Goal: Information Seeking & Learning: Learn about a topic

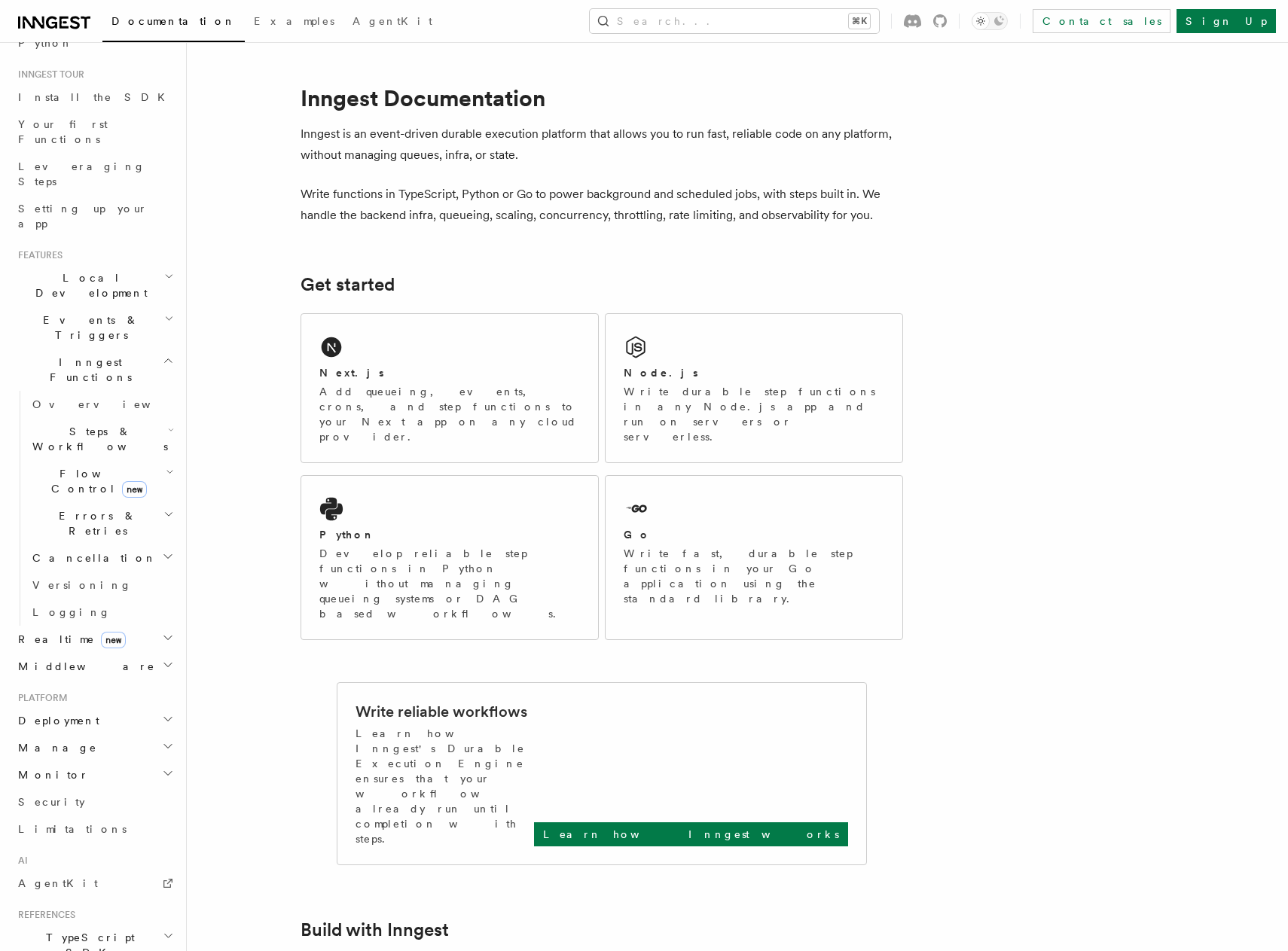
scroll to position [254, 0]
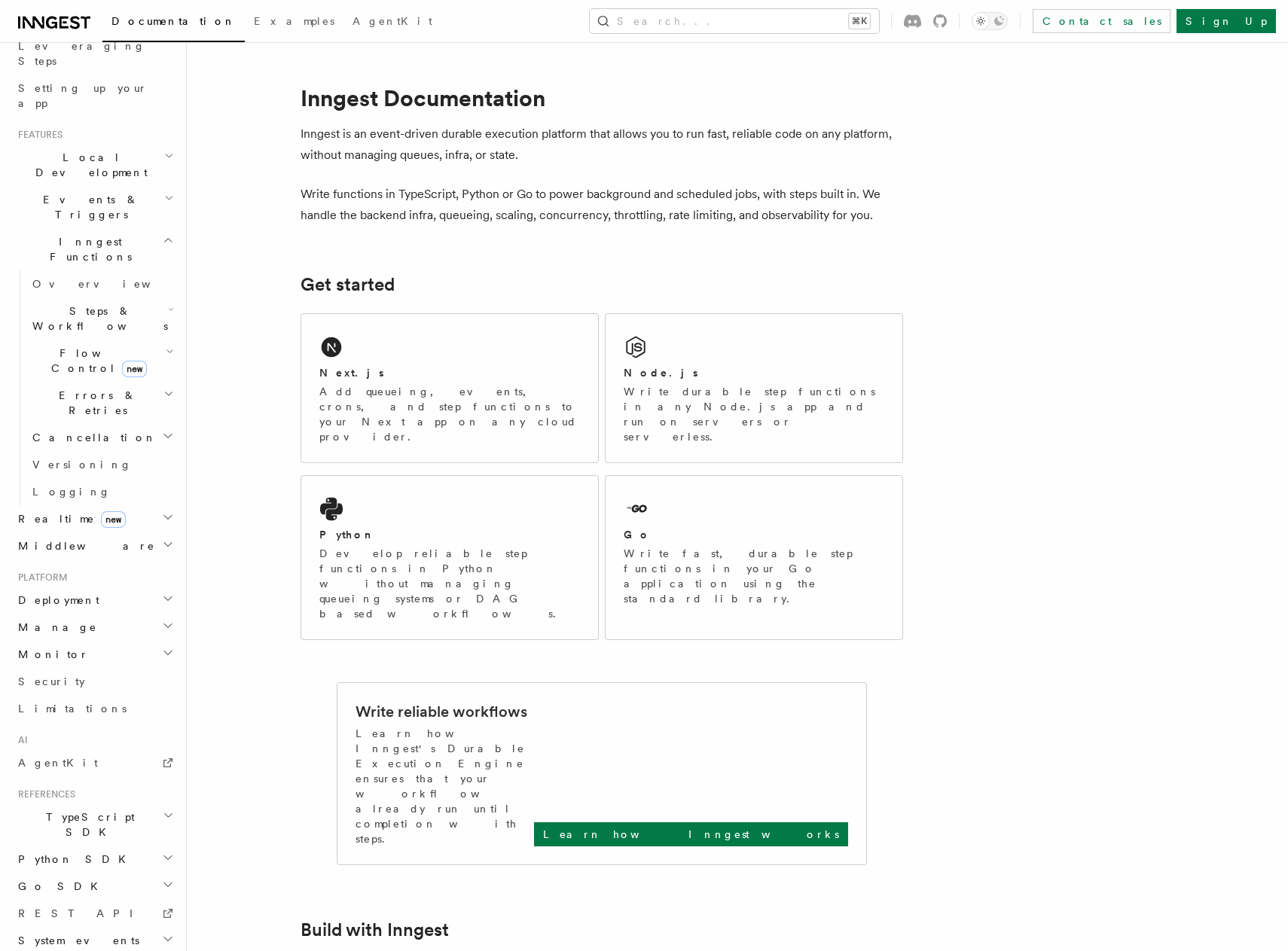
click at [111, 586] on h2 "Deployment" at bounding box center [95, 599] width 165 height 27
click at [108, 614] on link "Overview" at bounding box center [101, 627] width 151 height 27
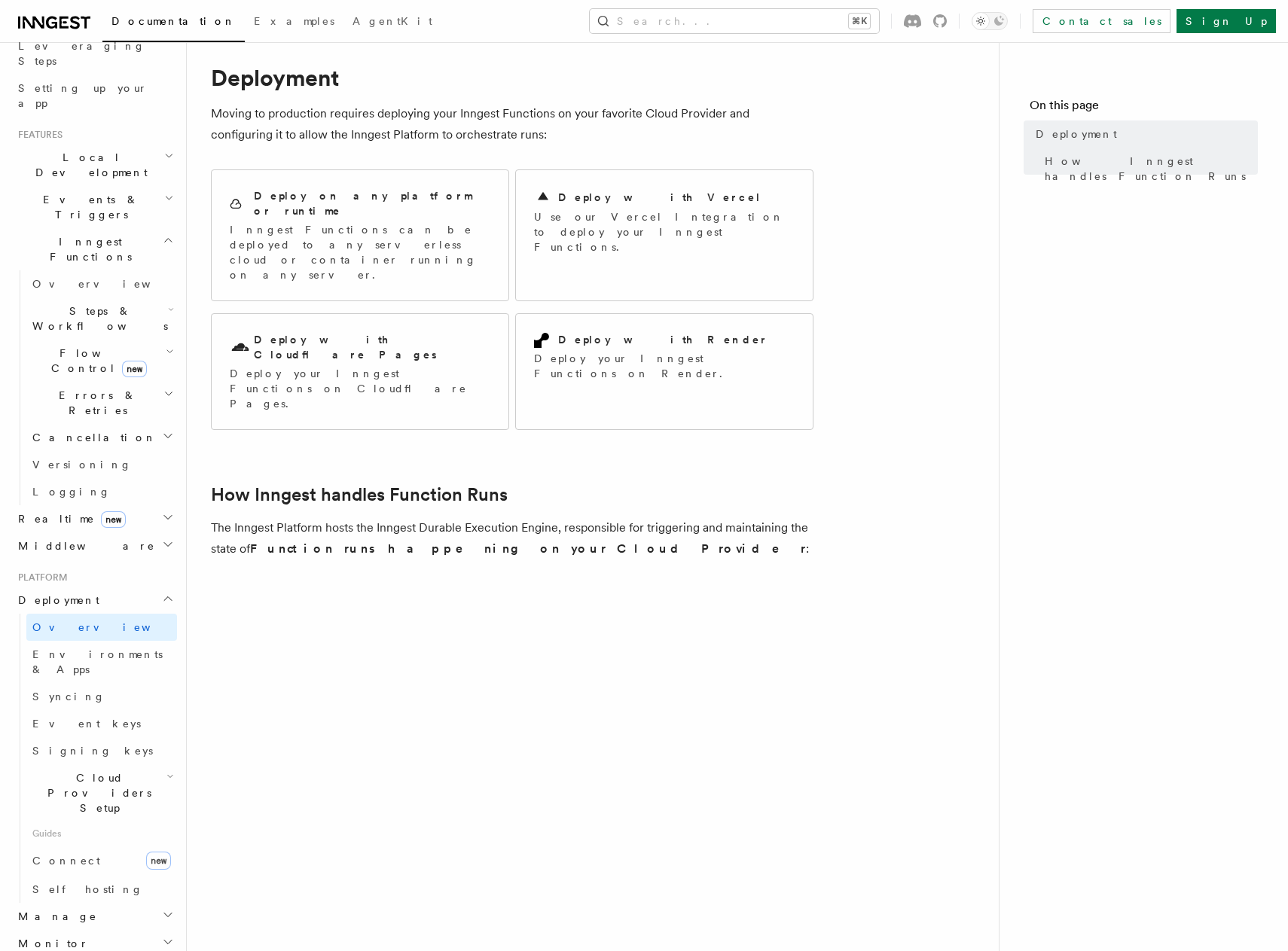
scroll to position [37, 0]
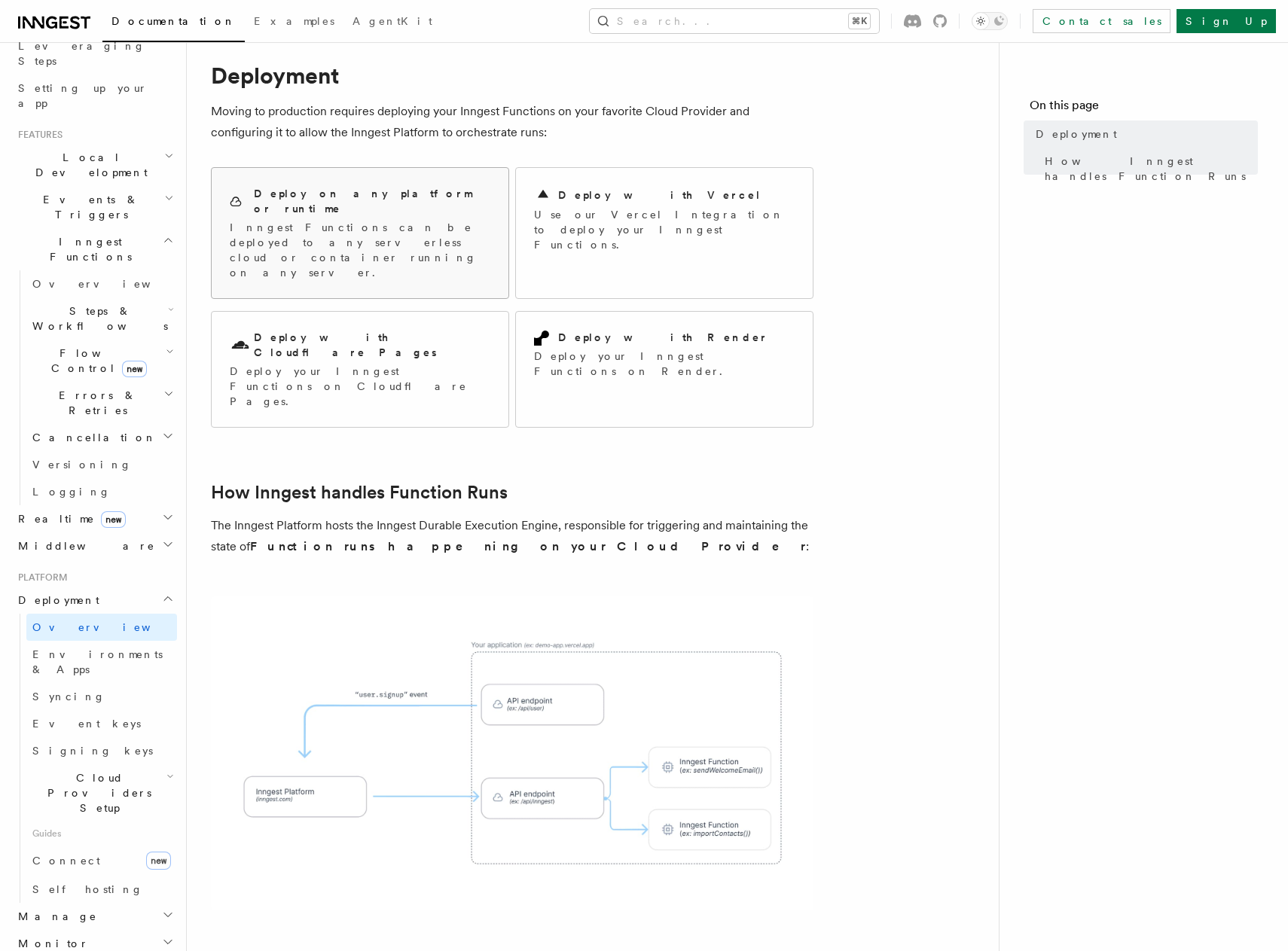
click at [363, 220] on p "Inngest Functions can be deployed to any serverless cloud or container running …" at bounding box center [360, 250] width 260 height 60
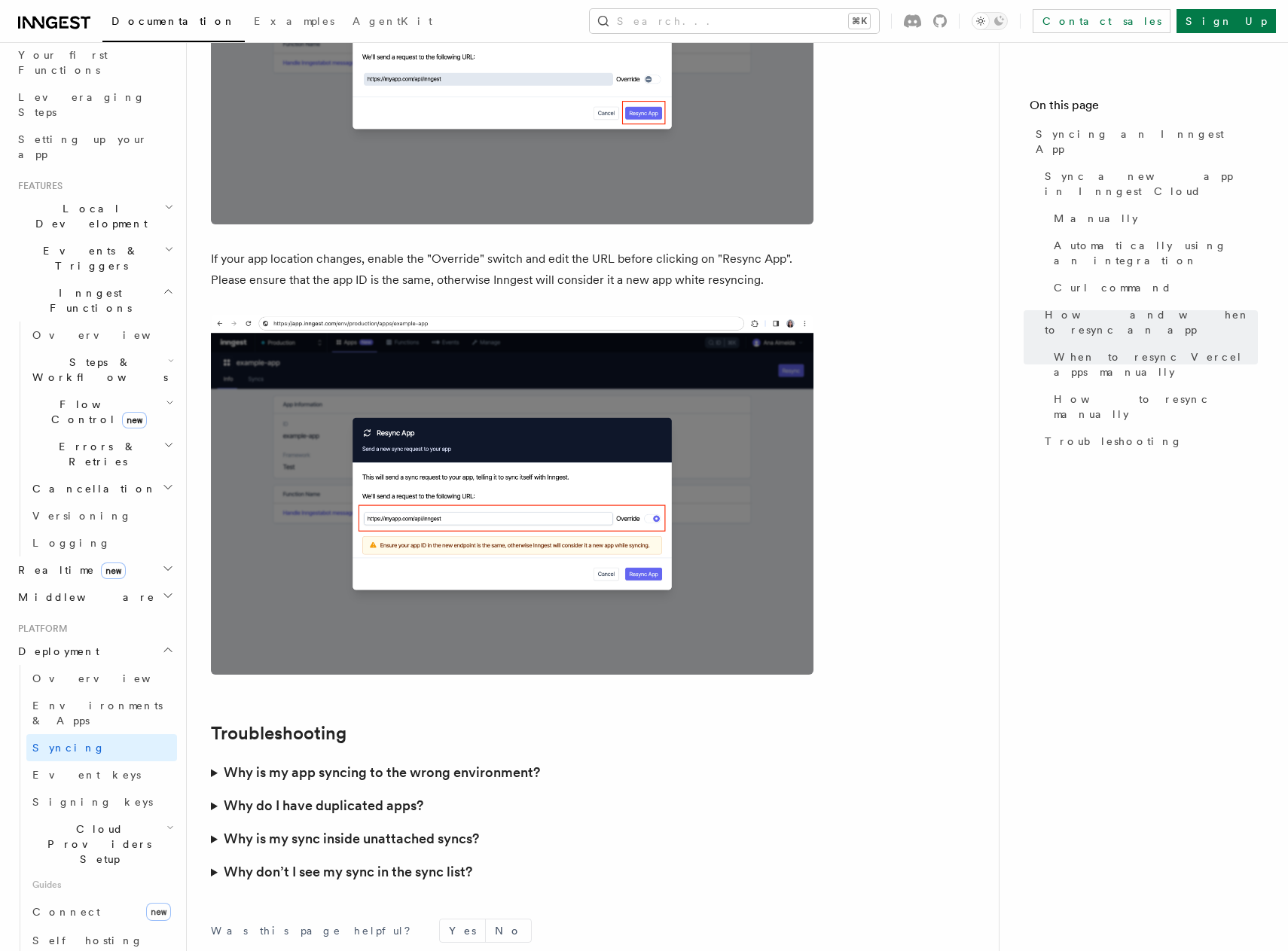
scroll to position [4048, 0]
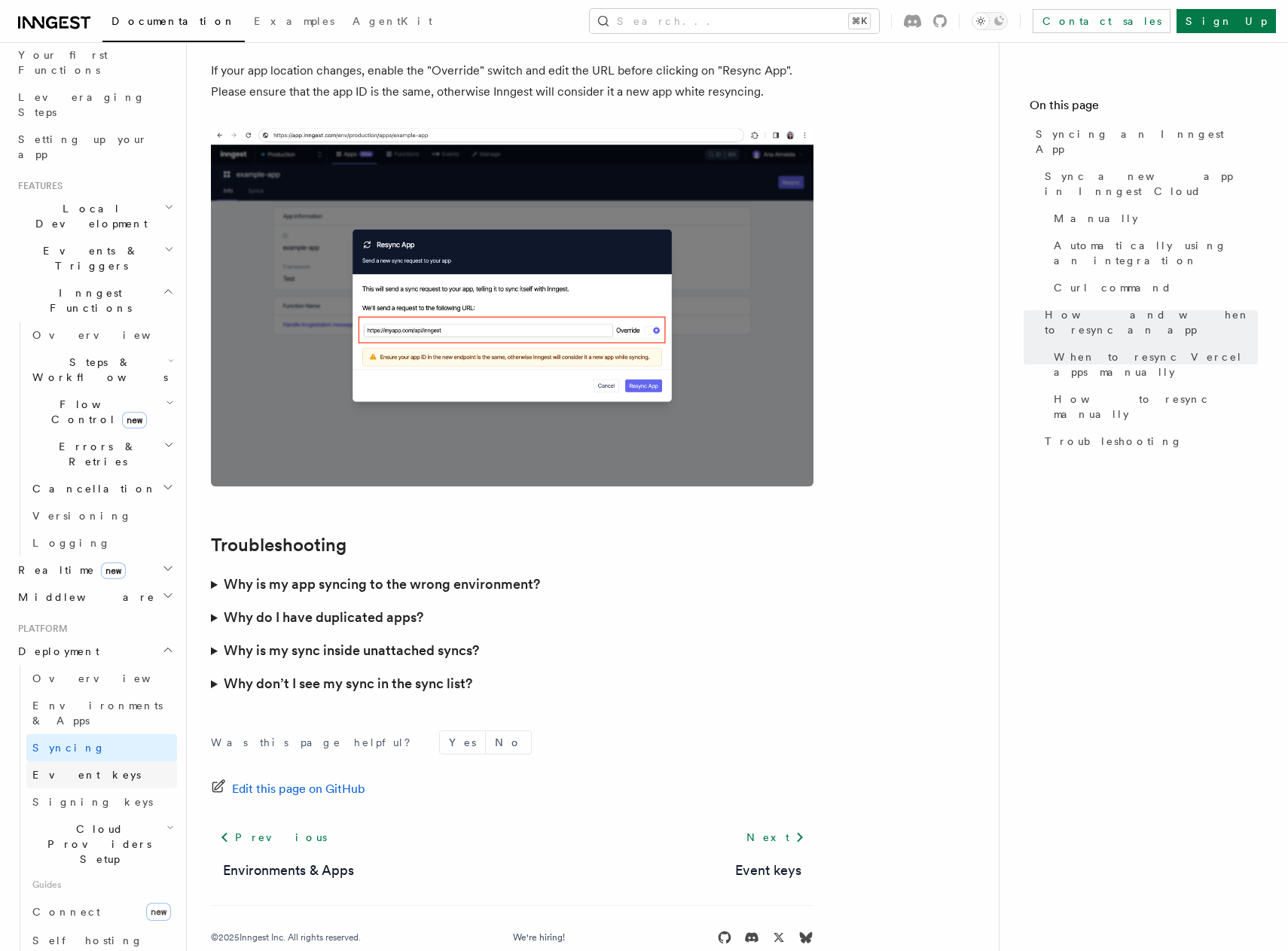
click at [114, 761] on link "Event keys" at bounding box center [101, 774] width 151 height 27
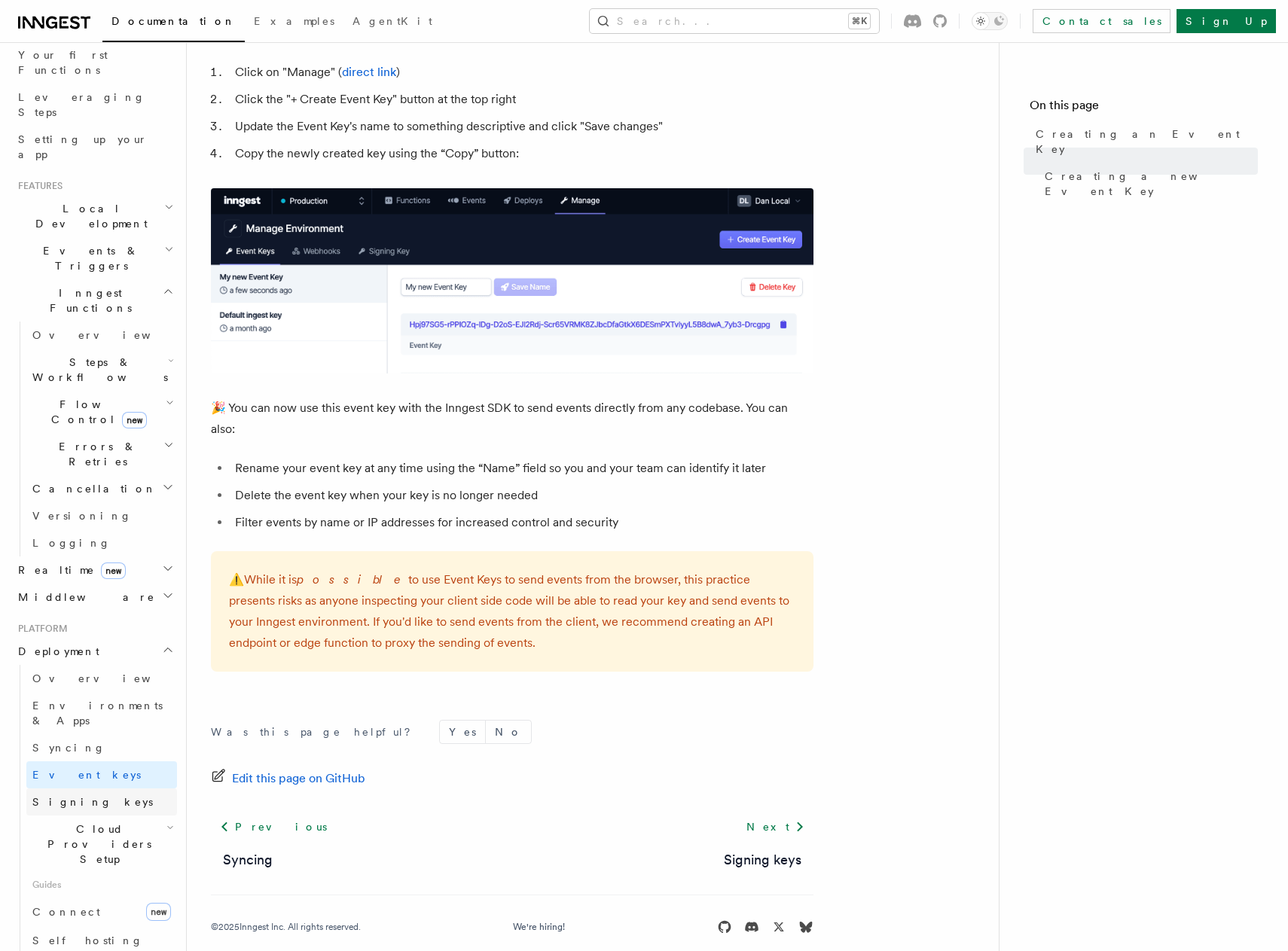
scroll to position [260, 0]
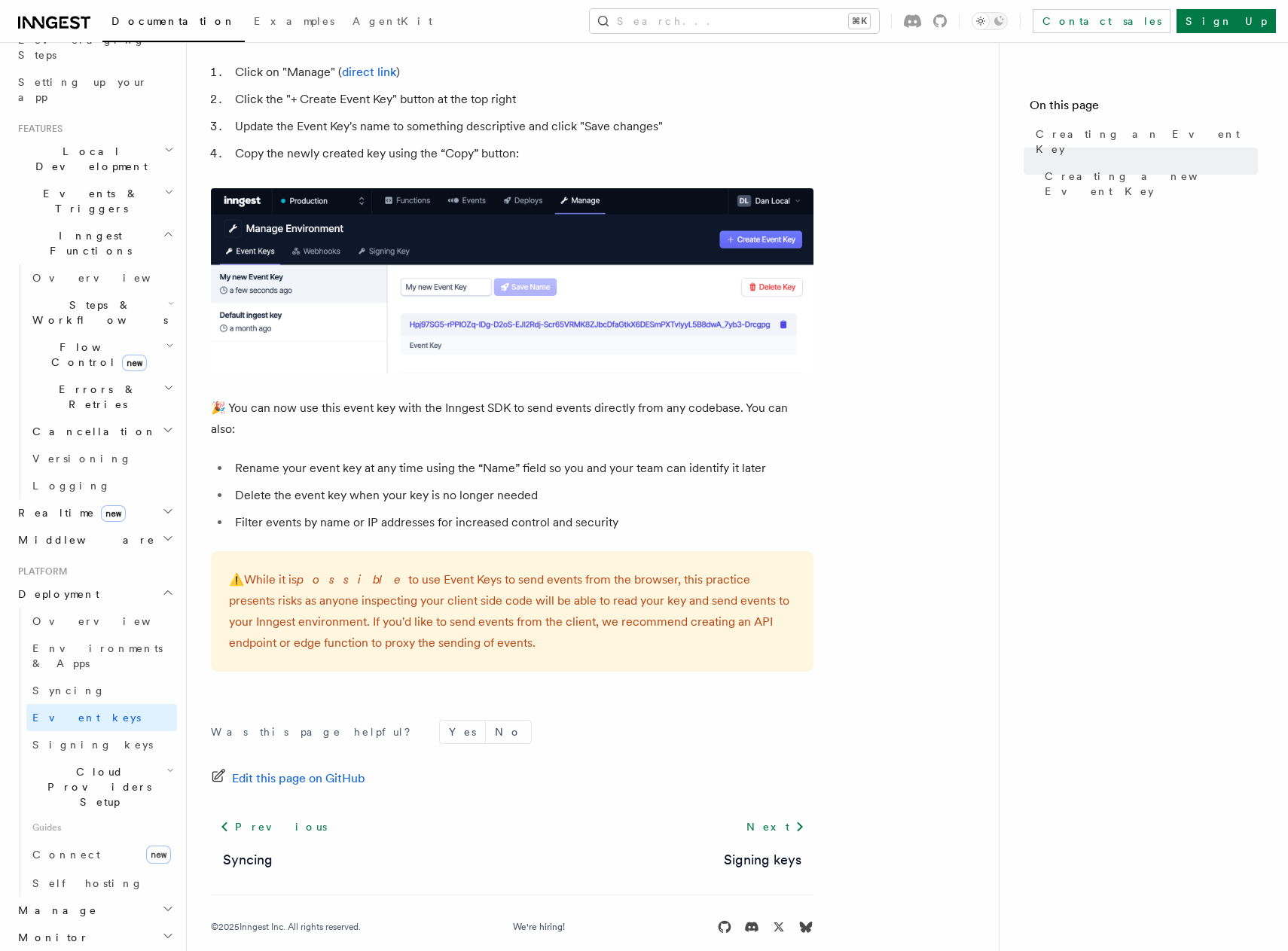
click at [102, 764] on span "Cloud Providers Setup" at bounding box center [96, 786] width 141 height 45
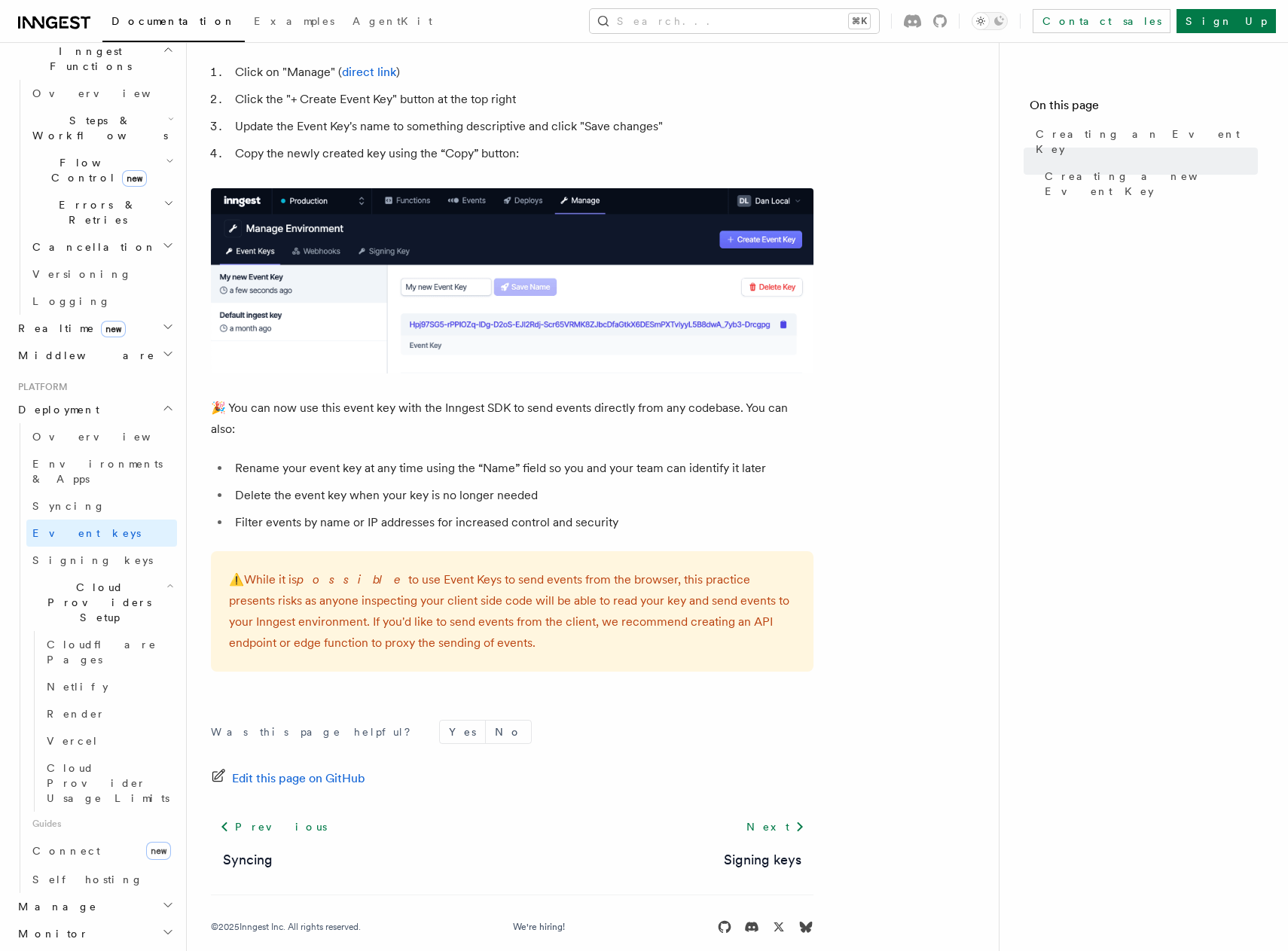
scroll to position [446, 0]
click at [104, 834] on link "Connect new" at bounding box center [101, 849] width 151 height 30
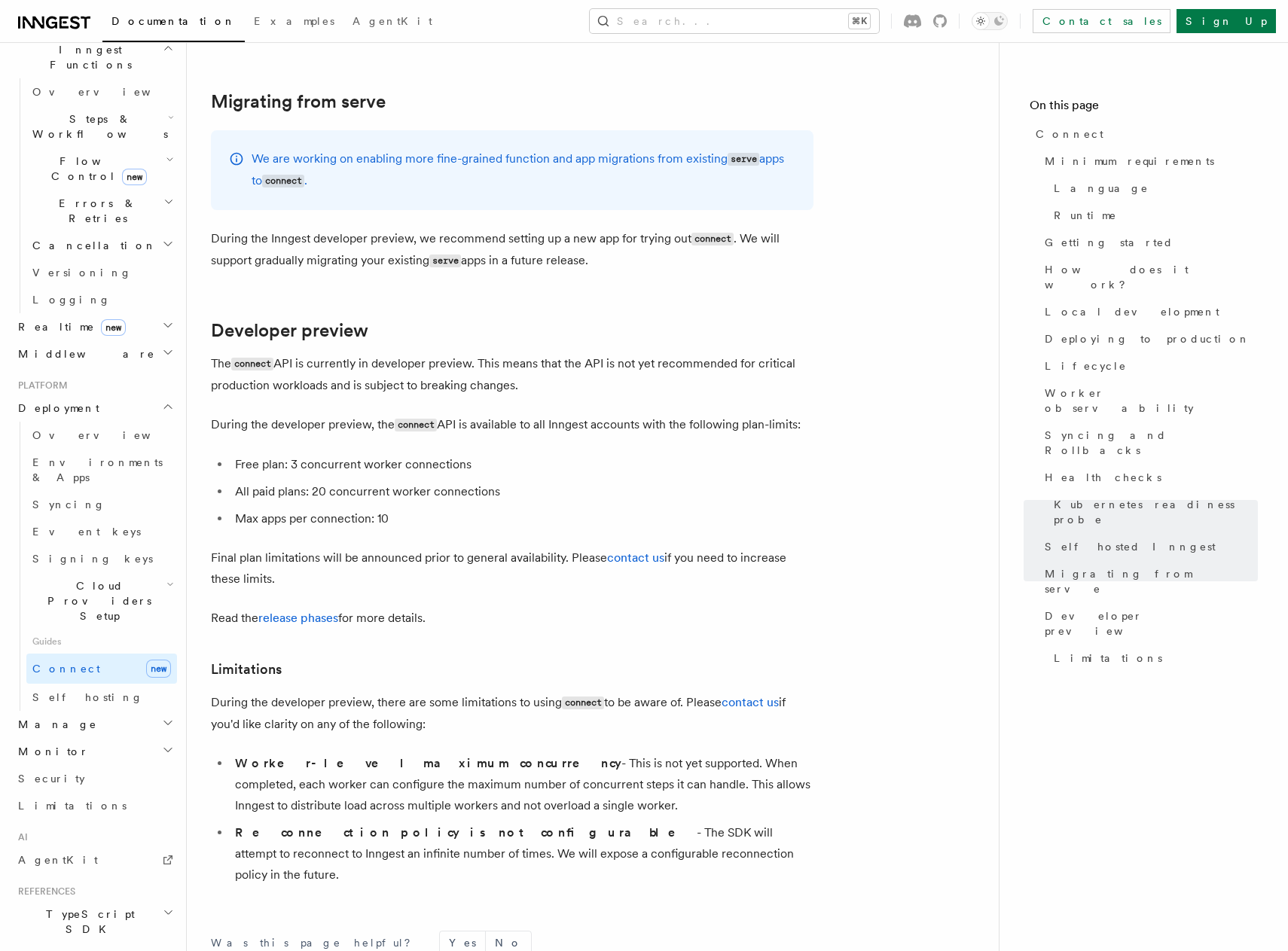
scroll to position [8082, 0]
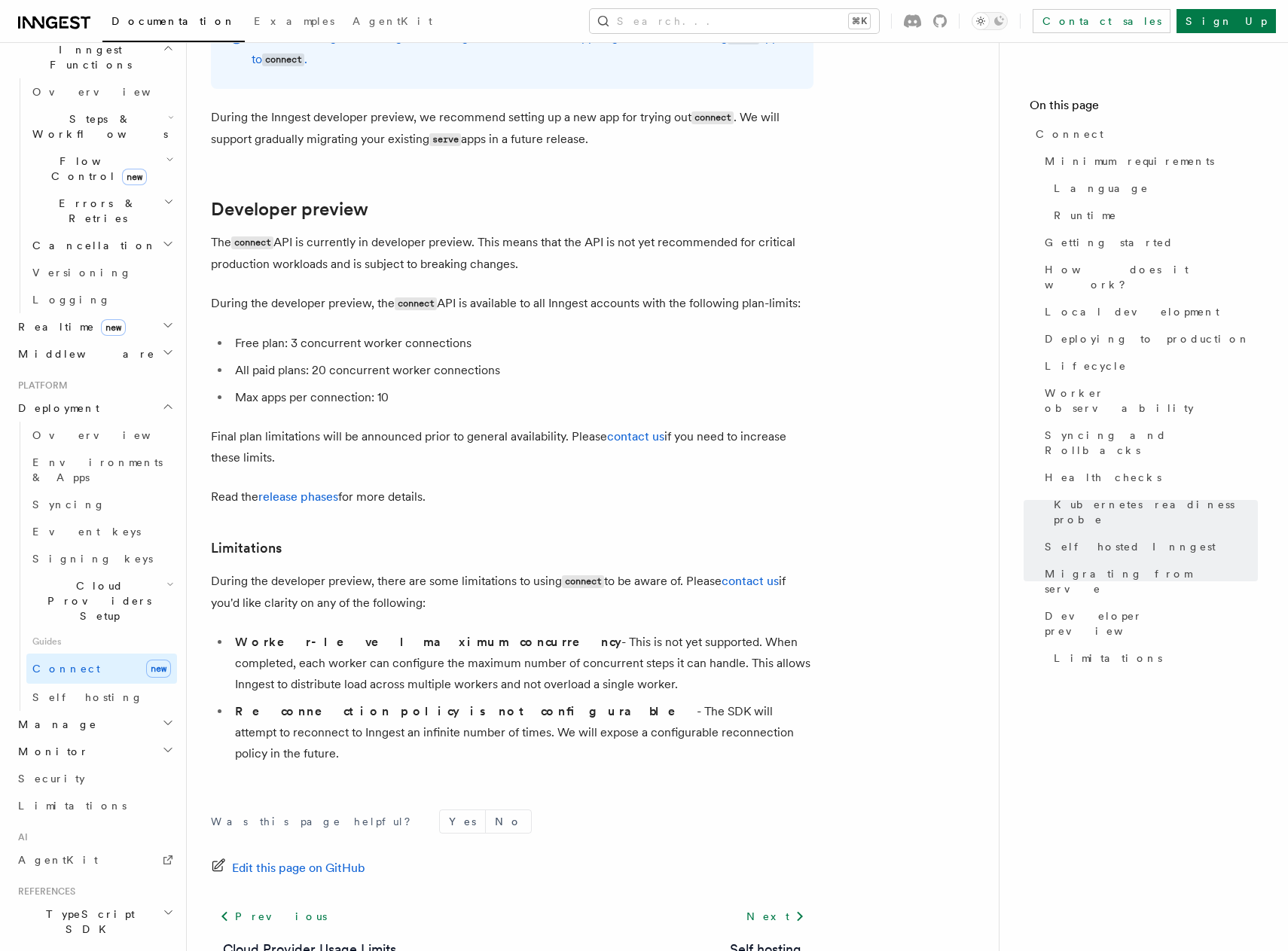
click at [127, 711] on h2 "Manage" at bounding box center [95, 724] width 165 height 27
click at [128, 918] on h2 "Monitor" at bounding box center [95, 931] width 165 height 27
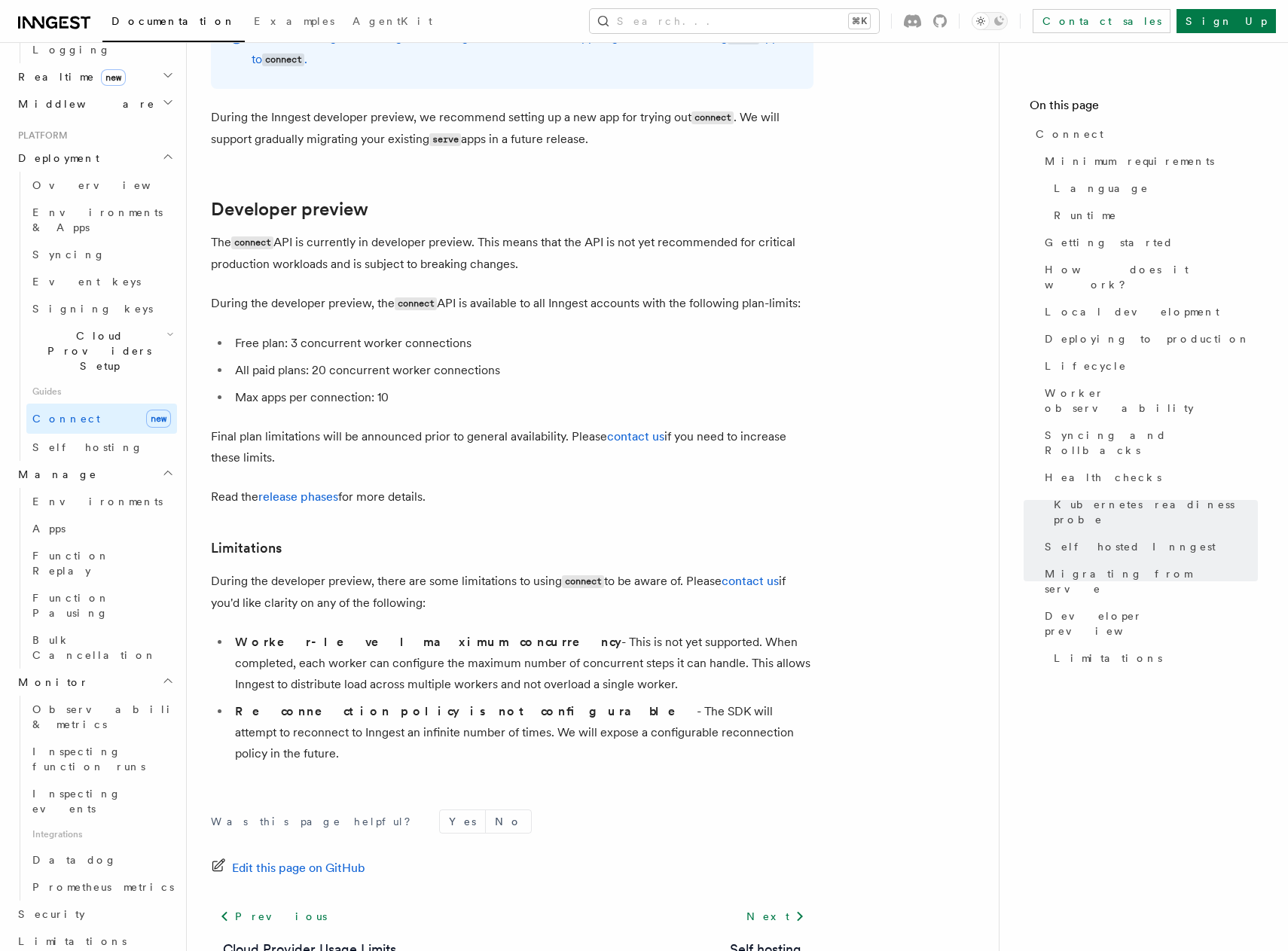
scroll to position [703, 0]
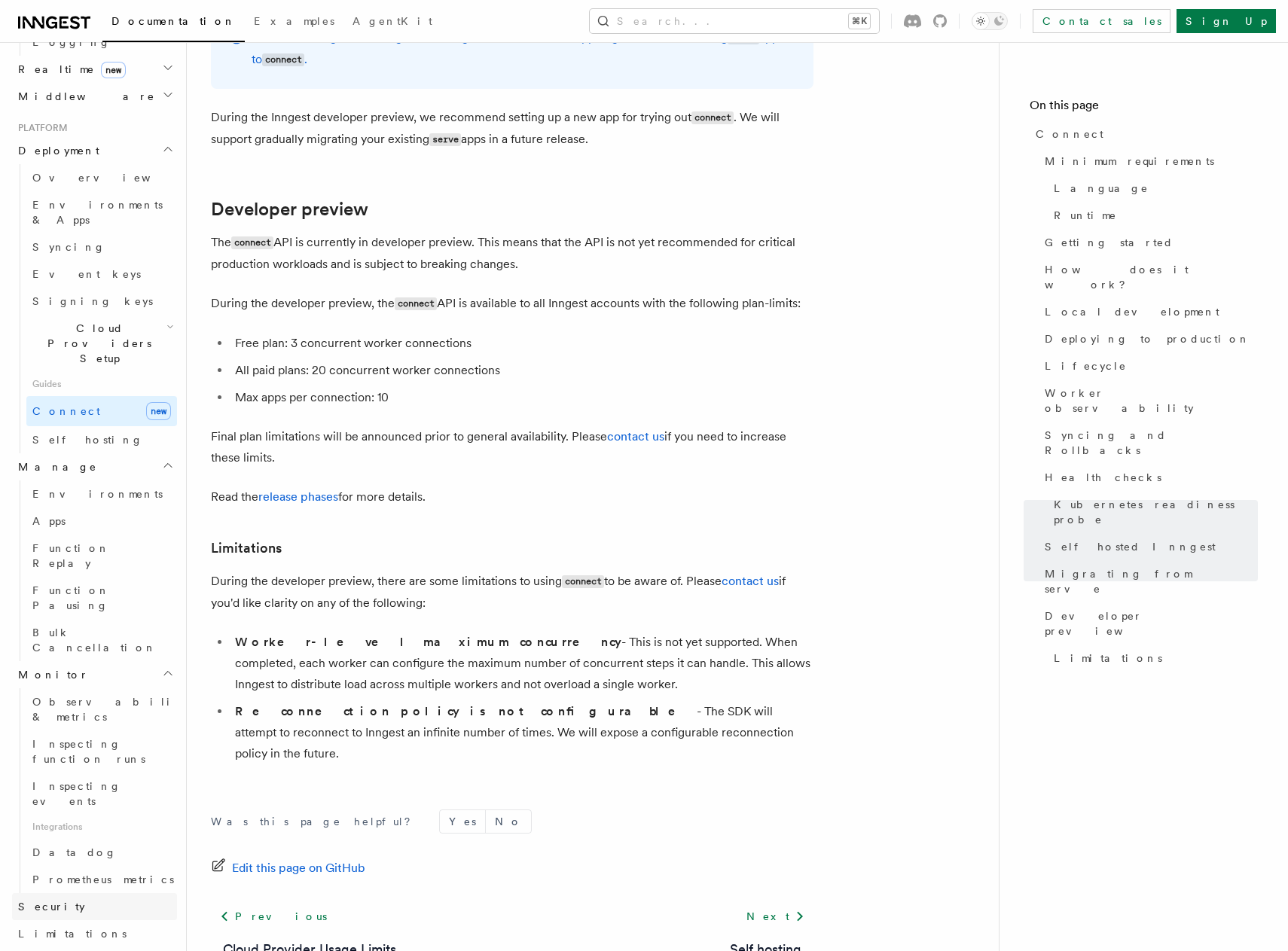
click at [114, 893] on link "Security" at bounding box center [95, 906] width 165 height 27
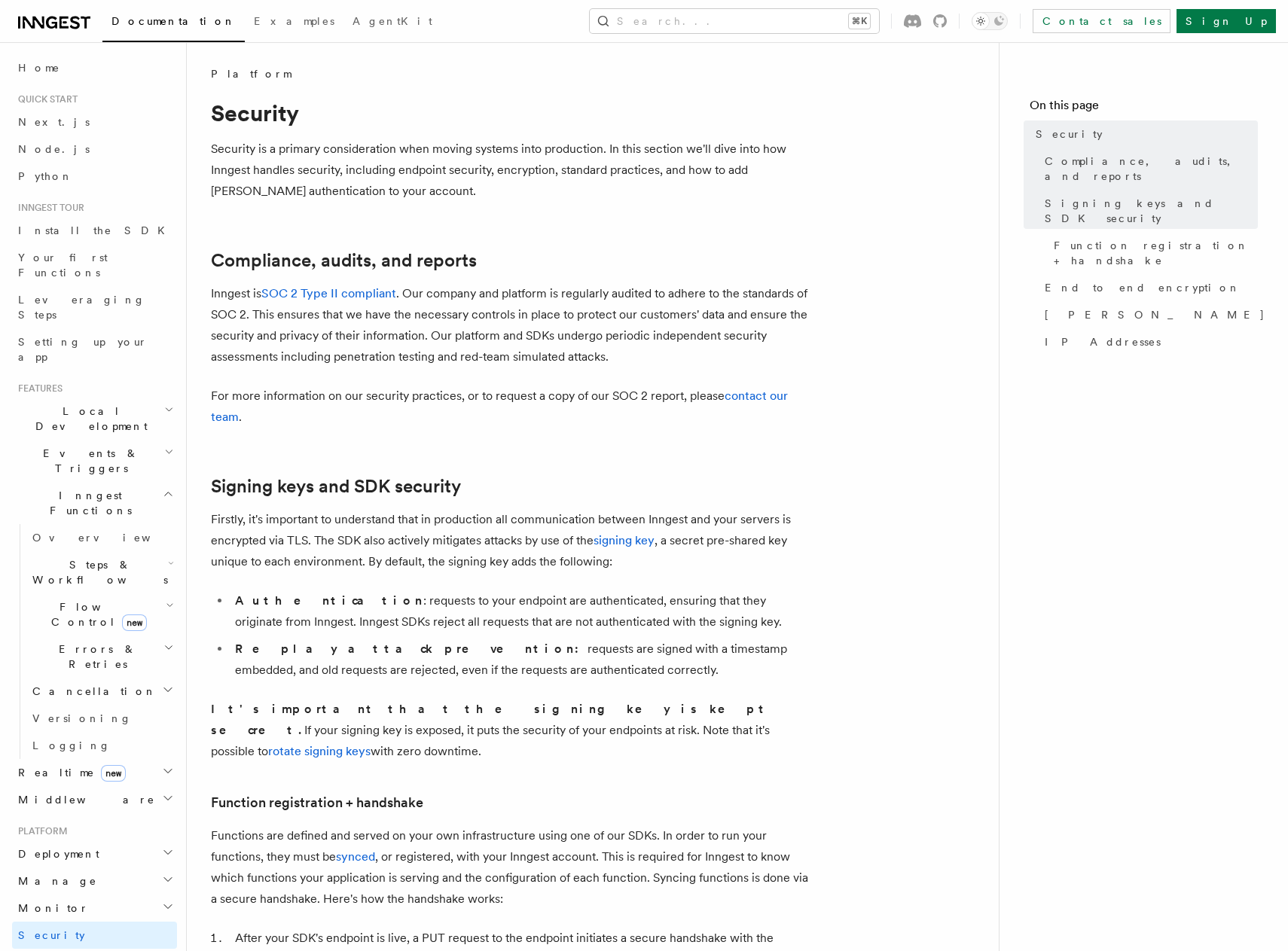
click at [91, 446] on span "Events & Triggers" at bounding box center [88, 460] width 152 height 30
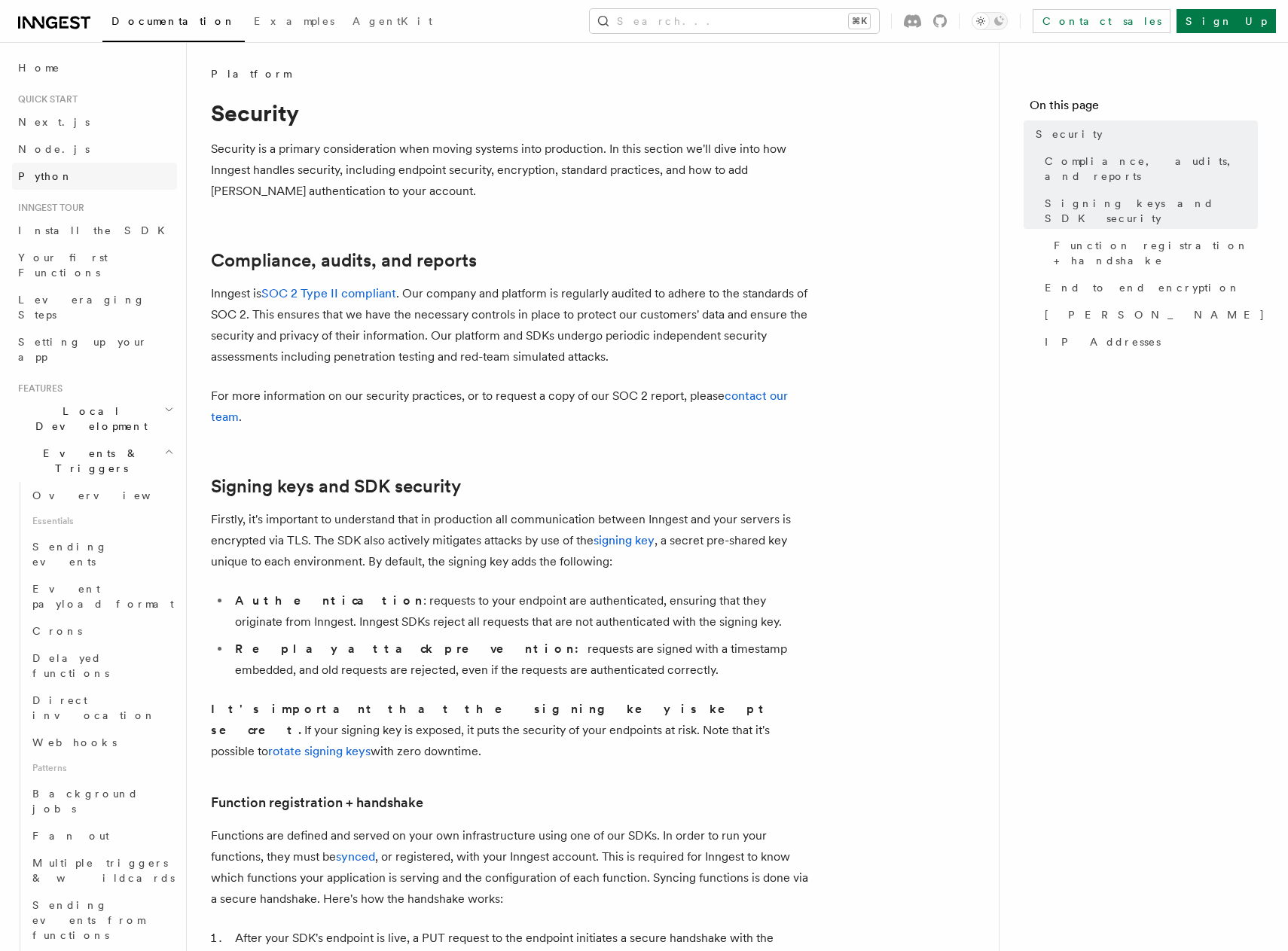
click at [69, 171] on link "Python" at bounding box center [95, 176] width 165 height 27
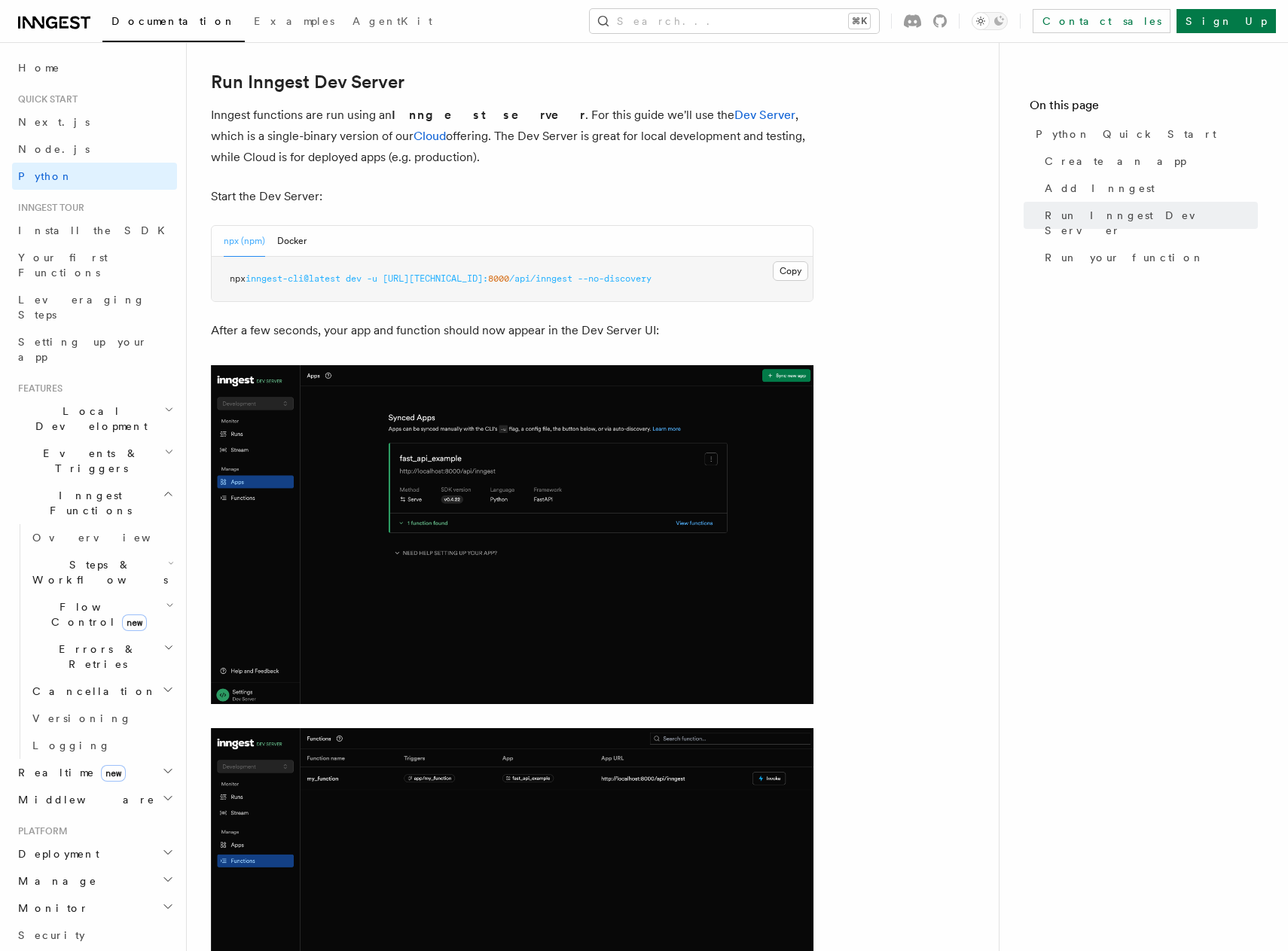
scroll to position [1836, 0]
